Goal: Feedback & Contribution: Contribute content

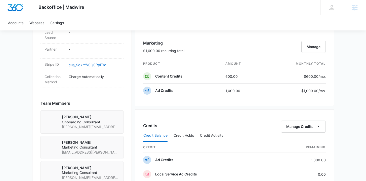
scroll to position [175, 0]
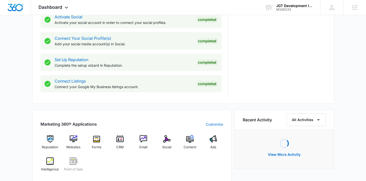
scroll to position [232, 0]
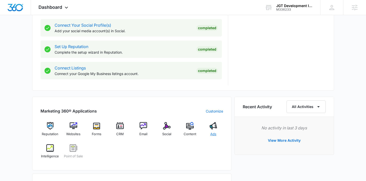
click at [210, 128] on img at bounding box center [214, 126] width 8 height 8
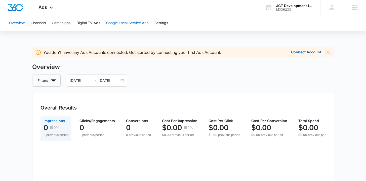
click at [130, 23] on button "Google Local Service Ads" at bounding box center [127, 23] width 42 height 16
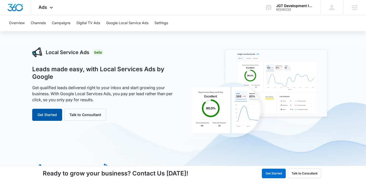
click at [55, 118] on button "Get Started" at bounding box center [47, 115] width 30 height 12
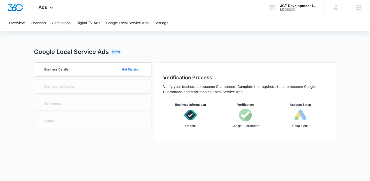
click at [97, 71] on div "Business Details Get Started" at bounding box center [92, 70] width 101 height 14
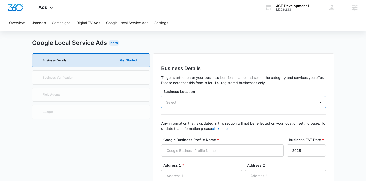
scroll to position [13, 0]
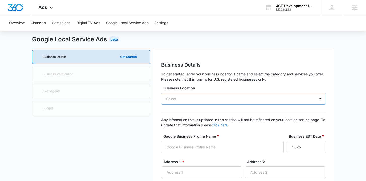
click at [204, 103] on div "Select" at bounding box center [243, 99] width 165 height 12
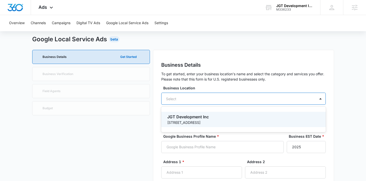
click at [202, 120] on p "JGT Development Inc" at bounding box center [243, 117] width 152 height 6
type input "JGT Development Inc"
type input "762 Edgewater Ave"
type input "Ridgefield"
type input "07657"
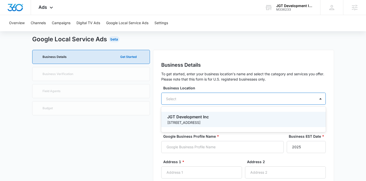
type input "2017073982"
type input "https://jgtdevelopmentinc.com/"
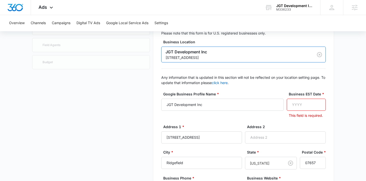
scroll to position [61, 0]
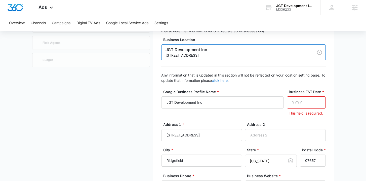
click at [314, 100] on input "Business EST Date *" at bounding box center [306, 102] width 39 height 12
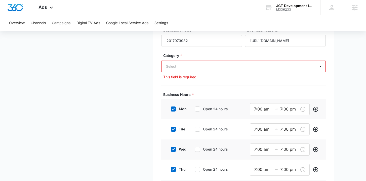
scroll to position [208, 0]
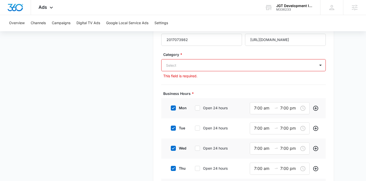
click at [181, 71] on div "Select" at bounding box center [239, 65] width 154 height 11
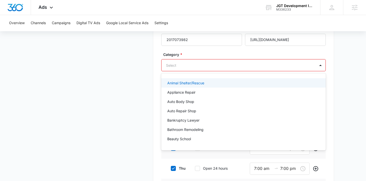
scroll to position [286, 0]
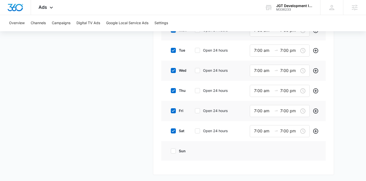
scroll to position [0, 0]
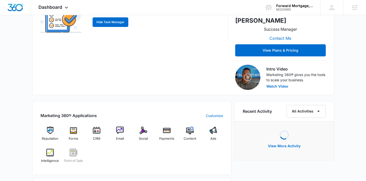
scroll to position [126, 0]
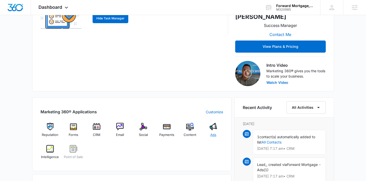
click at [212, 123] on div "Ads" at bounding box center [213, 132] width 19 height 18
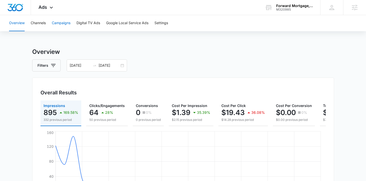
click at [61, 22] on button "Campaigns" at bounding box center [61, 23] width 19 height 16
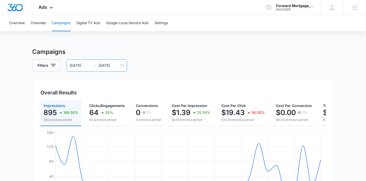
click at [121, 68] on div "08/04/2025 09/03/2025" at bounding box center [97, 65] width 60 height 12
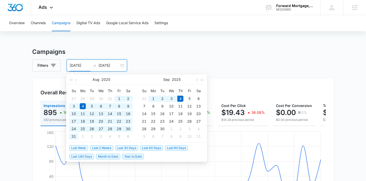
click at [183, 147] on span "Last 90 Days" at bounding box center [176, 148] width 23 height 6
type input "06/06/2025"
type input "09/04/2025"
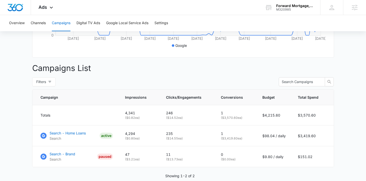
scroll to position [182, 0]
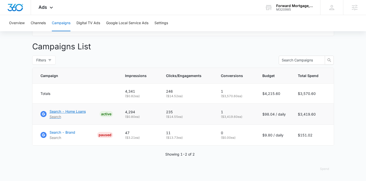
click at [82, 114] on p "Search" at bounding box center [68, 116] width 36 height 5
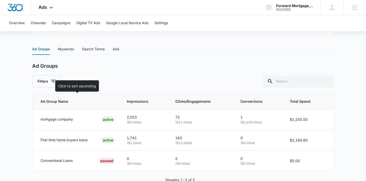
scroll to position [211, 0]
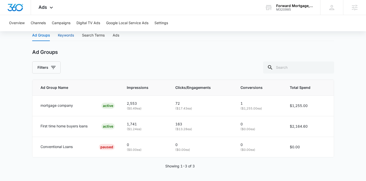
click at [58, 36] on div "Keywords" at bounding box center [66, 35] width 16 height 6
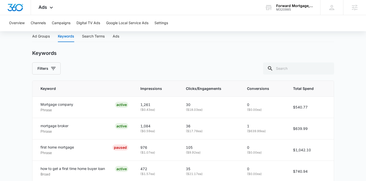
scroll to position [0, 0]
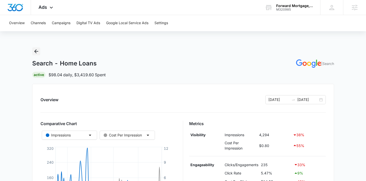
click at [33, 50] on icon "Back" at bounding box center [36, 51] width 6 height 6
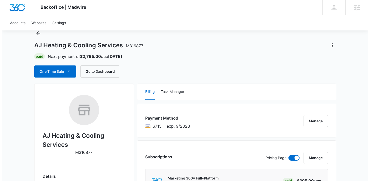
scroll to position [72, 0]
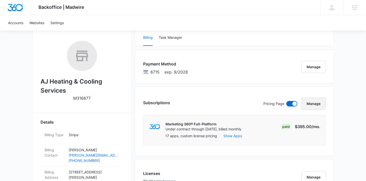
click at [311, 103] on button "Manage" at bounding box center [314, 104] width 24 height 12
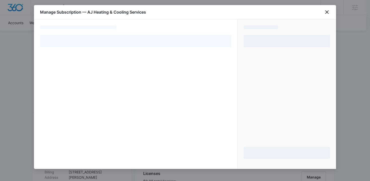
select select "pm_1R71sQA4n8RTgNjUTmkzEHkl"
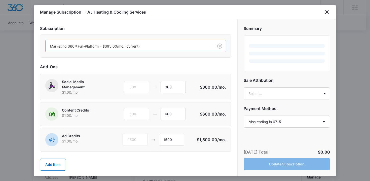
click at [108, 45] on div at bounding box center [128, 46] width 157 height 6
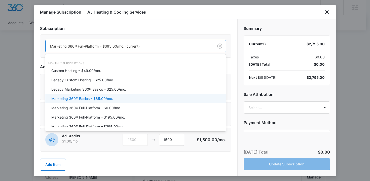
click at [117, 97] on div "Marketing 360® Basics – $65.00/mo." at bounding box center [135, 98] width 168 height 5
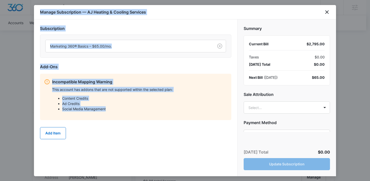
drag, startPoint x: 115, startPoint y: 109, endPoint x: 30, endPoint y: 89, distance: 86.8
click at [109, 94] on div "This account has addons that are not supported within the selected plan: Conten…" at bounding box center [139, 101] width 175 height 28
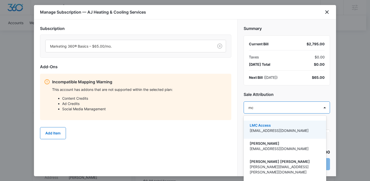
type input "mck"
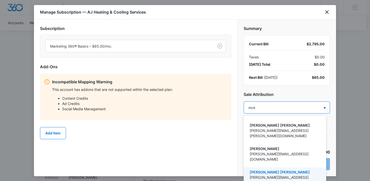
click at [276, 169] on p "McKenna Mueller" at bounding box center [284, 171] width 69 height 5
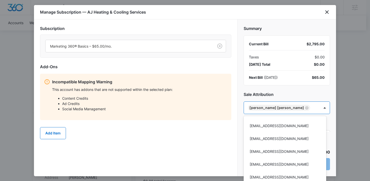
click at [207, 144] on div at bounding box center [185, 90] width 370 height 181
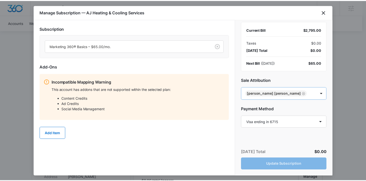
scroll to position [40, 0]
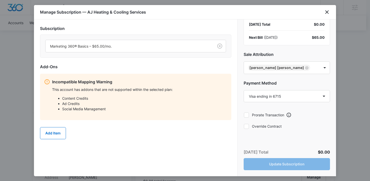
click at [260, 127] on label "Override Contract" at bounding box center [287, 126] width 86 height 5
click at [244, 126] on input "Override Contract" at bounding box center [244, 126] width 0 height 0
checkbox input "true"
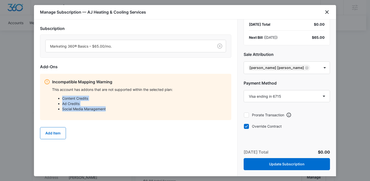
drag, startPoint x: 116, startPoint y: 112, endPoint x: 58, endPoint y: 96, distance: 59.9
click at [58, 96] on div "This account has addons that are not supported within the selected plan: Conten…" at bounding box center [139, 101] width 175 height 28
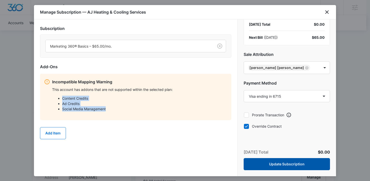
click at [278, 168] on button "Update Subscription" at bounding box center [287, 164] width 86 height 12
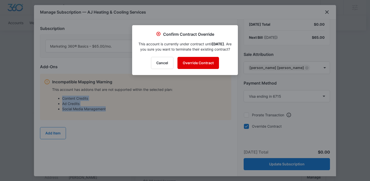
click at [198, 69] on button "Override Contract" at bounding box center [199, 63] width 42 height 12
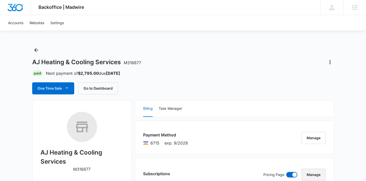
scroll to position [0, 0]
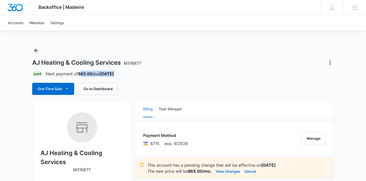
drag, startPoint x: 84, startPoint y: 73, endPoint x: 174, endPoint y: 75, distance: 90.2
click at [174, 75] on div "Paid Next payment of $65.00 due Sep 25" at bounding box center [183, 74] width 302 height 6
click at [165, 95] on div "One Time Sale Go to Dashboard" at bounding box center [183, 89] width 302 height 12
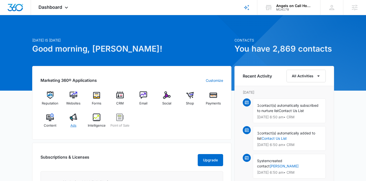
click at [74, 122] on div "Ads" at bounding box center [73, 123] width 19 height 18
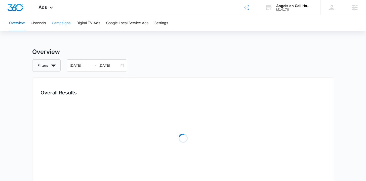
click at [66, 25] on button "Campaigns" at bounding box center [61, 23] width 19 height 16
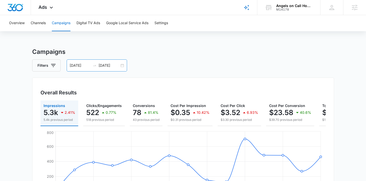
click at [122, 65] on div "[DATE] [DATE]" at bounding box center [97, 65] width 60 height 12
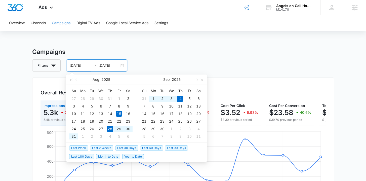
click at [77, 148] on span "Last Week" at bounding box center [78, 148] width 19 height 6
type input "08/28/2025"
type input "09/04/2025"
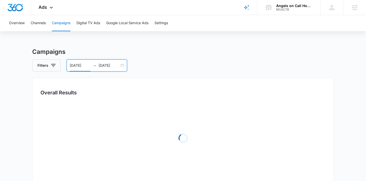
click at [21, 68] on main "Campaigns Filters 08/28/2025 09/04/2025 Overall Results Loading Campaigns List …" at bounding box center [183, 178] width 366 height 262
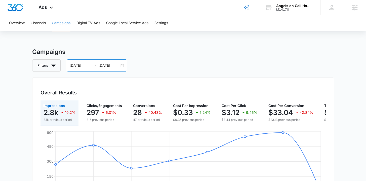
click at [121, 65] on div "08/28/2025 09/04/2025" at bounding box center [97, 65] width 60 height 12
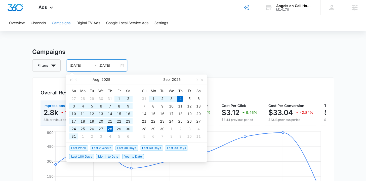
click at [148, 147] on span "Last 60 Days" at bounding box center [151, 148] width 23 height 6
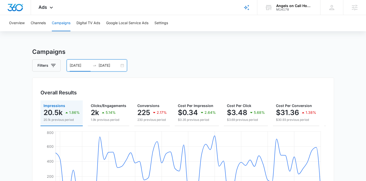
click at [122, 64] on div "07/06/2025 09/04/2025" at bounding box center [97, 65] width 60 height 12
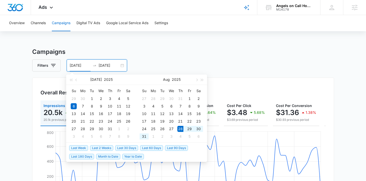
click at [84, 147] on span "Last Week" at bounding box center [78, 148] width 19 height 6
type input "08/28/2025"
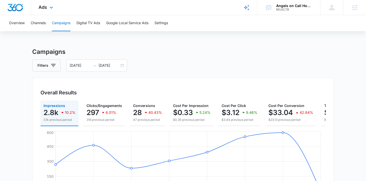
click at [17, 10] on img "Dashboard" at bounding box center [15, 8] width 16 height 8
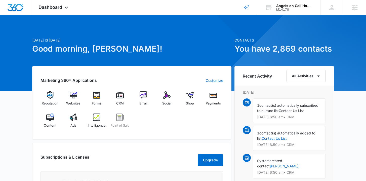
scroll to position [29, 0]
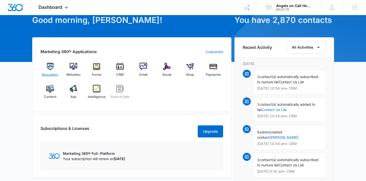
click at [54, 73] on span "Reputation" at bounding box center [50, 74] width 17 height 5
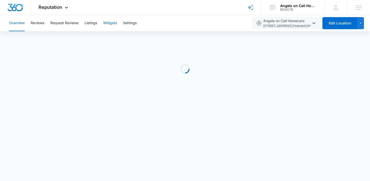
click at [110, 23] on button "Widgets" at bounding box center [110, 23] width 14 height 16
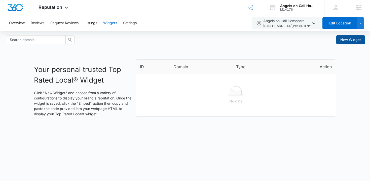
click at [355, 39] on span "New Widget" at bounding box center [350, 40] width 21 height 6
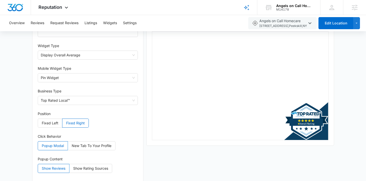
scroll to position [65, 0]
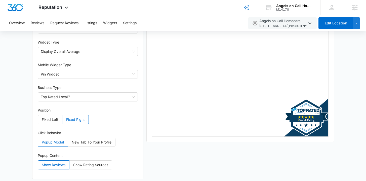
click at [311, 123] on use "button" at bounding box center [307, 118] width 44 height 38
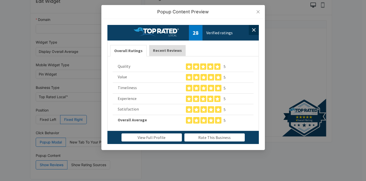
click at [178, 54] on button "Recent Reviews" at bounding box center [167, 50] width 37 height 11
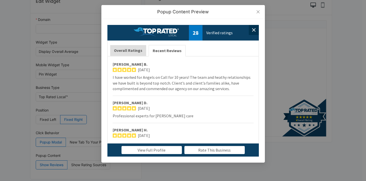
click at [136, 51] on button "Overall Ratings" at bounding box center [128, 50] width 36 height 11
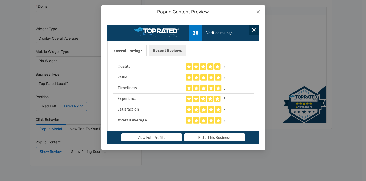
scroll to position [0, 0]
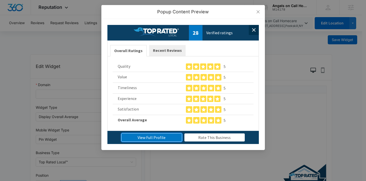
click at [159, 136] on link "View Full Profile" at bounding box center [152, 137] width 60 height 8
click at [253, 30] on use at bounding box center [254, 30] width 4 height 4
click at [257, 13] on icon "close" at bounding box center [258, 11] width 3 height 3
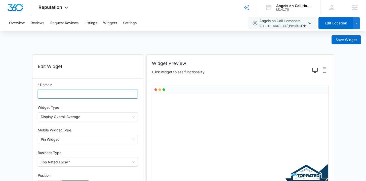
click at [80, 97] on input "Domain" at bounding box center [88, 94] width 100 height 9
paste input "https://angelsoncallinc.com/"
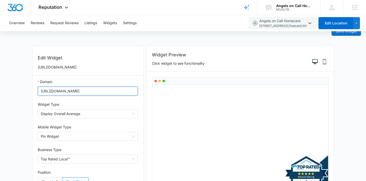
scroll to position [61, 0]
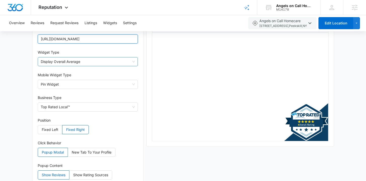
click at [86, 63] on span "Display Overall Average" at bounding box center [88, 61] width 94 height 9
type input "https://angelsoncallinc.com/"
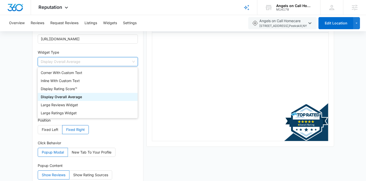
click at [24, 64] on form "Save Widget Edit Widget https://angelsoncallinc.com/ Domain https://angelsoncal…" at bounding box center [183, 83] width 366 height 224
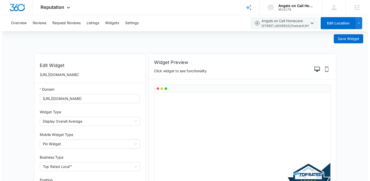
scroll to position [0, 0]
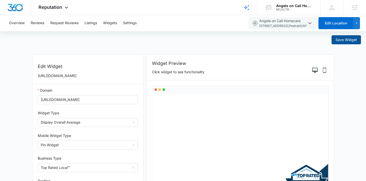
click at [348, 41] on span "Save Widget" at bounding box center [346, 40] width 21 height 6
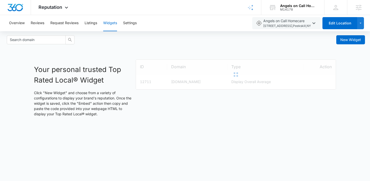
click at [191, 81] on div at bounding box center [236, 75] width 200 height 30
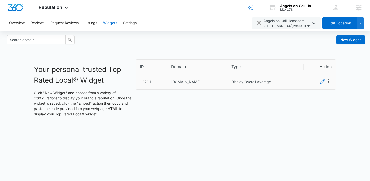
click at [270, 85] on td "Display Overall Average" at bounding box center [265, 81] width 76 height 15
click at [328, 82] on icon "Menu" at bounding box center [329, 81] width 6 height 6
click at [326, 90] on button "Embed" at bounding box center [323, 90] width 18 height 7
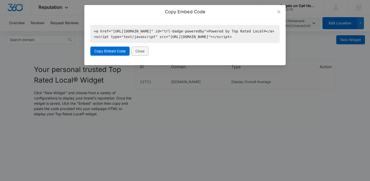
click at [139, 54] on span "Close" at bounding box center [139, 51] width 9 height 6
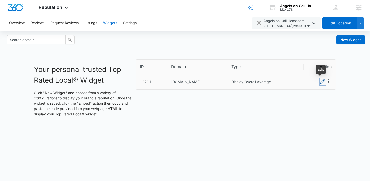
click at [324, 81] on icon "Edit" at bounding box center [323, 81] width 5 height 5
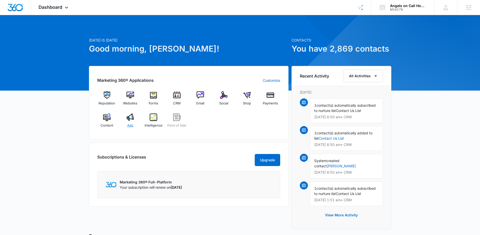
click at [131, 123] on span "Ads" at bounding box center [130, 125] width 6 height 5
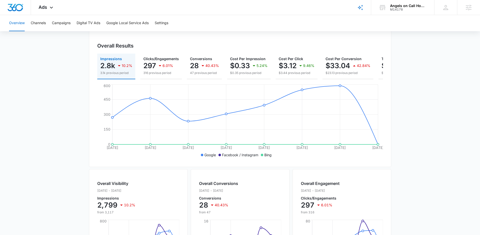
scroll to position [48, 0]
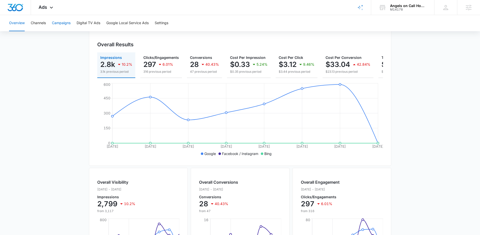
click at [65, 28] on button "Campaigns" at bounding box center [61, 23] width 19 height 16
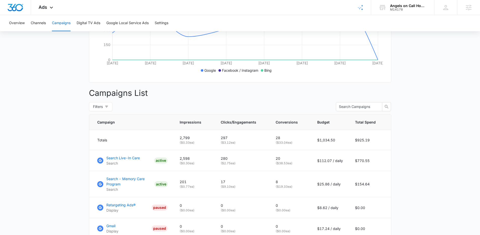
scroll to position [140, 0]
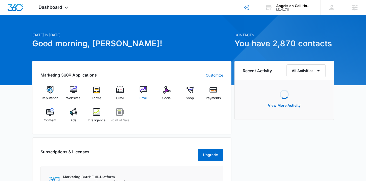
scroll to position [8, 0]
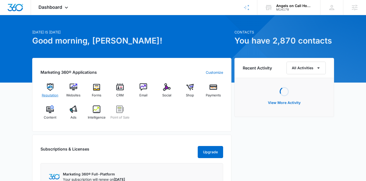
click at [54, 95] on span "Reputation" at bounding box center [50, 95] width 17 height 5
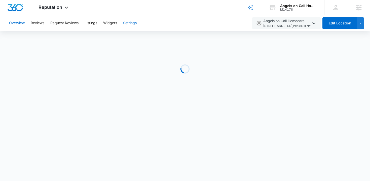
click at [128, 25] on button "Settings" at bounding box center [130, 23] width 14 height 16
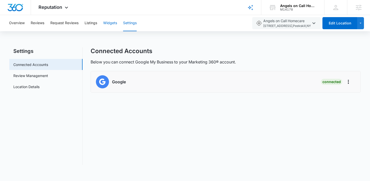
click at [112, 25] on button "Widgets" at bounding box center [110, 23] width 14 height 16
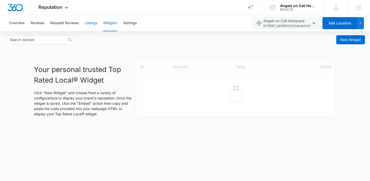
click at [92, 25] on button "Listings" at bounding box center [91, 23] width 13 height 16
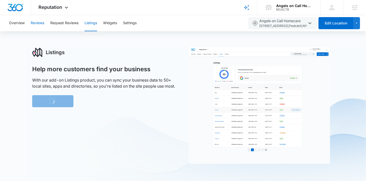
click at [39, 23] on button "Reviews" at bounding box center [38, 23] width 14 height 16
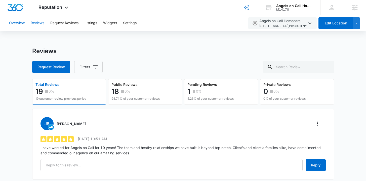
click at [20, 24] on button "Overview" at bounding box center [17, 23] width 16 height 16
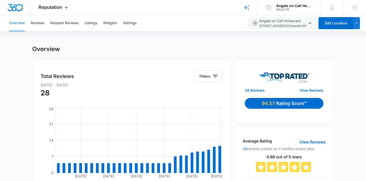
scroll to position [5, 0]
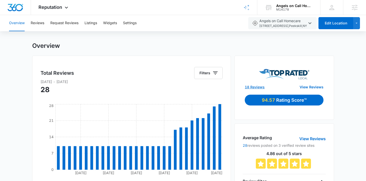
click at [260, 87] on link "18 Reviews" at bounding box center [255, 86] width 20 height 5
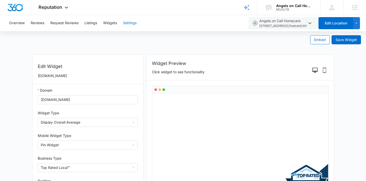
click at [134, 24] on button "Settings" at bounding box center [130, 23] width 14 height 16
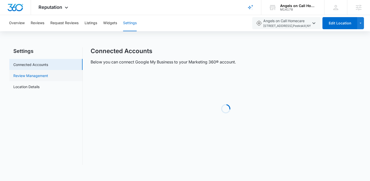
click at [20, 76] on link "Review Management" at bounding box center [30, 75] width 35 height 5
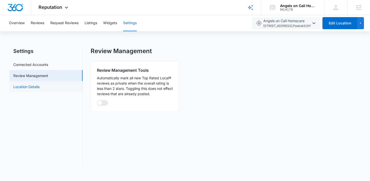
click at [31, 89] on link "Location Details" at bounding box center [26, 86] width 26 height 5
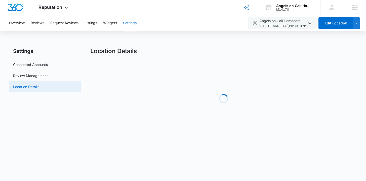
select select "[US_STATE]"
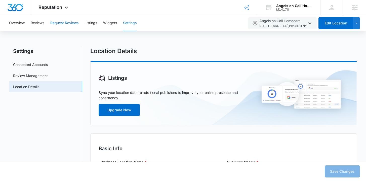
click at [54, 23] on button "Request Reviews" at bounding box center [64, 23] width 28 height 16
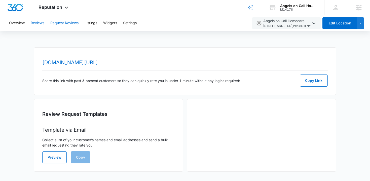
click at [41, 23] on button "Reviews" at bounding box center [38, 23] width 14 height 16
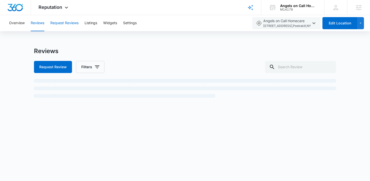
click at [60, 24] on button "Request Reviews" at bounding box center [64, 23] width 28 height 16
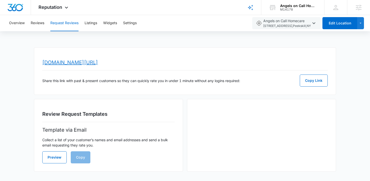
click at [98, 62] on link "[DOMAIN_NAME][URL]" at bounding box center [70, 62] width 56 height 6
